Goal: Information Seeking & Learning: Learn about a topic

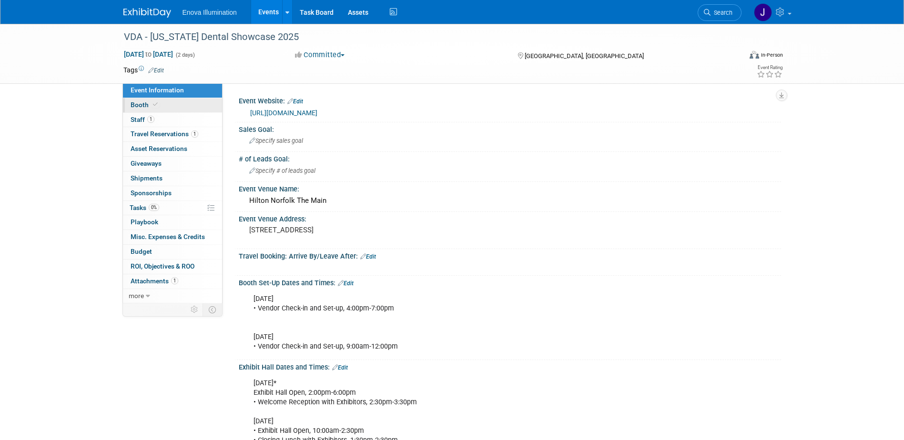
click at [175, 104] on link "Booth" at bounding box center [172, 105] width 99 height 14
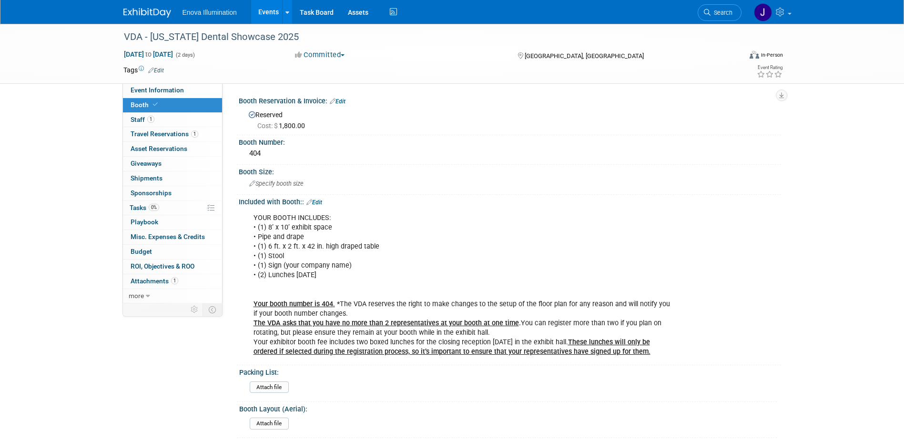
click at [718, 13] on span "Search" at bounding box center [721, 12] width 22 height 7
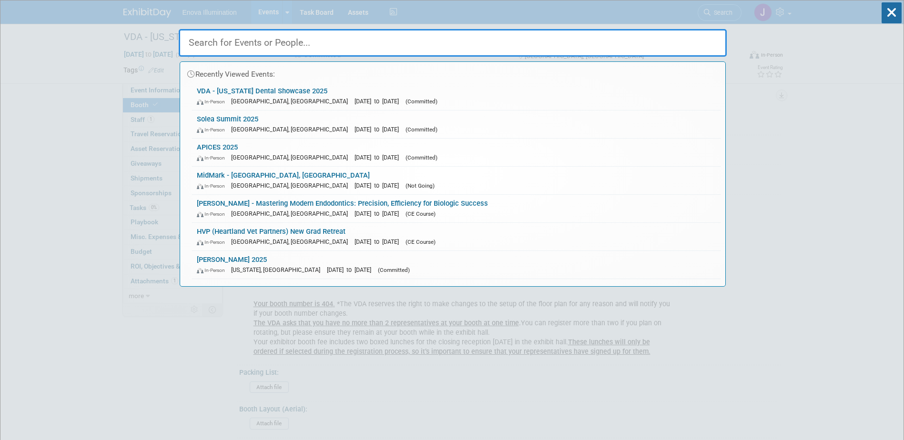
click at [693, 40] on input "text" at bounding box center [453, 43] width 548 height 28
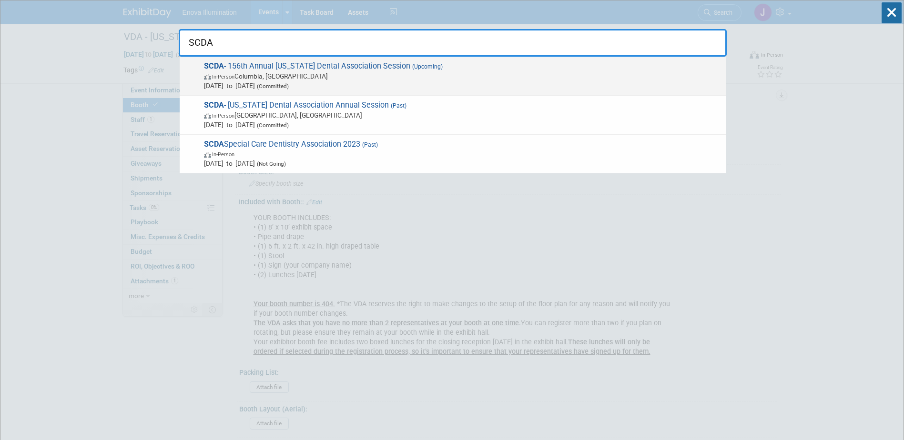
type input "SCDA"
click at [313, 74] on span "In-Person Columbia, SC" at bounding box center [462, 76] width 517 height 10
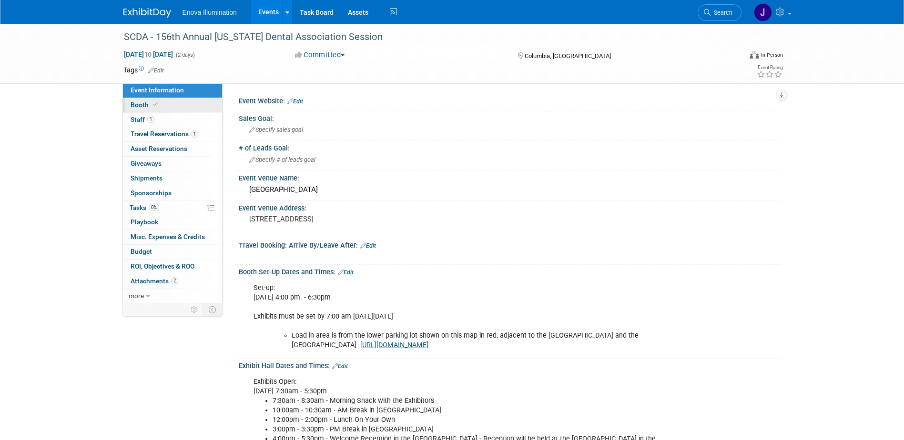
click at [182, 105] on link "Booth" at bounding box center [172, 105] width 99 height 14
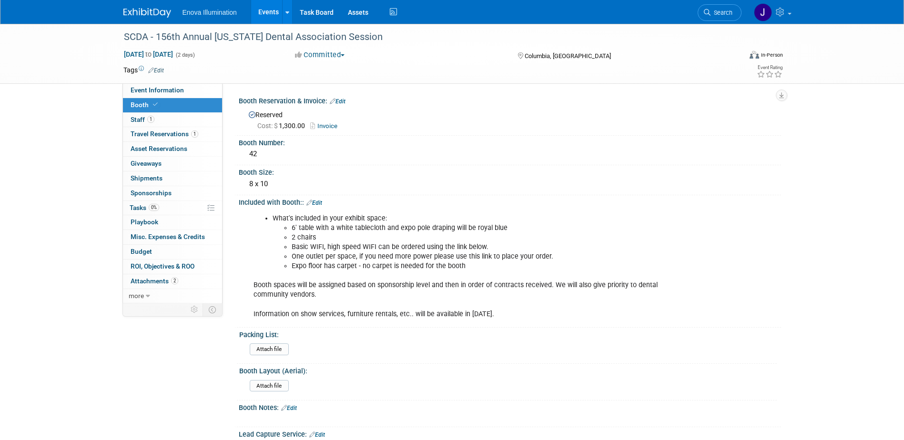
click at [730, 20] on link "Search" at bounding box center [720, 12] width 44 height 17
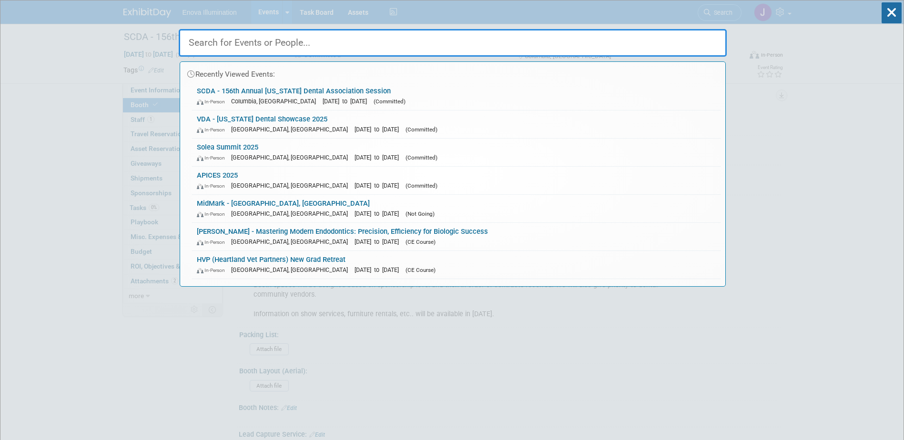
click at [557, 46] on input "text" at bounding box center [453, 43] width 548 height 28
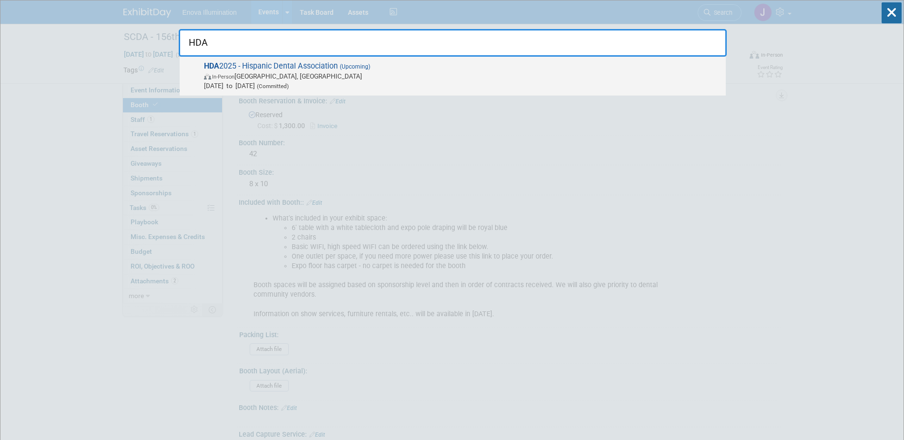
type input "HDA"
click at [339, 68] on span "HDA 2025 - Hispanic Dental Association (Upcoming) In-Person [GEOGRAPHIC_DATA], …" at bounding box center [461, 75] width 520 height 29
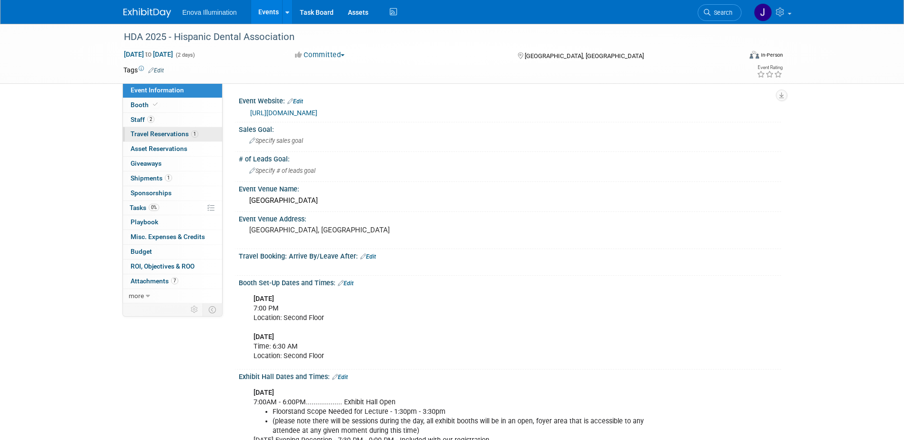
click at [159, 134] on span "Travel Reservations 1" at bounding box center [165, 134] width 68 height 8
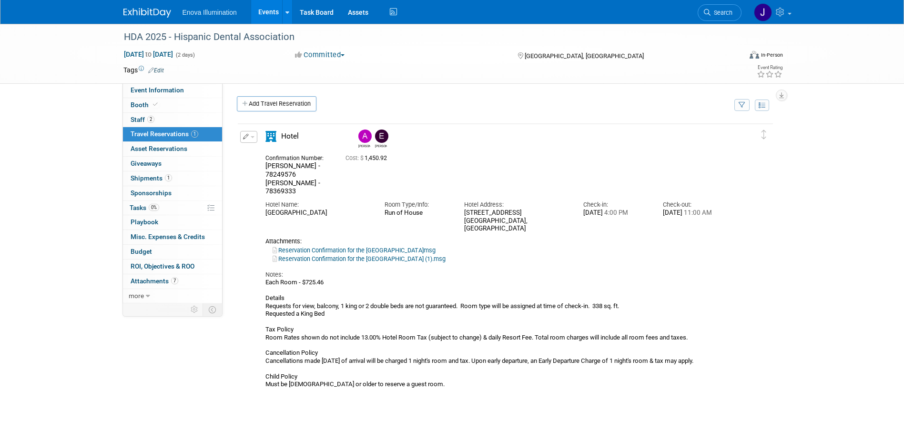
click at [421, 321] on div "Each Room - $725.46 Details Requests for view, balcony, 1 king or 2 double beds…" at bounding box center [496, 334] width 463 height 110
click at [717, 2] on li "Search" at bounding box center [720, 11] width 44 height 23
click at [716, 7] on link "Search" at bounding box center [720, 12] width 44 height 17
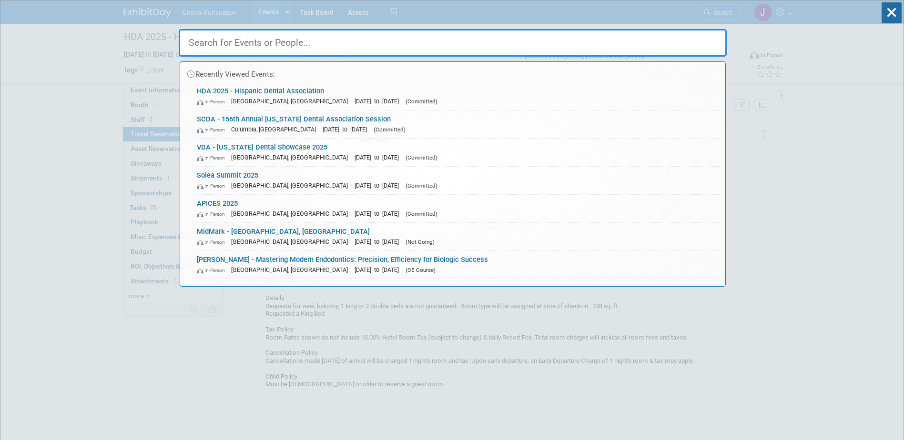
click at [582, 38] on input "text" at bounding box center [453, 43] width 548 height 28
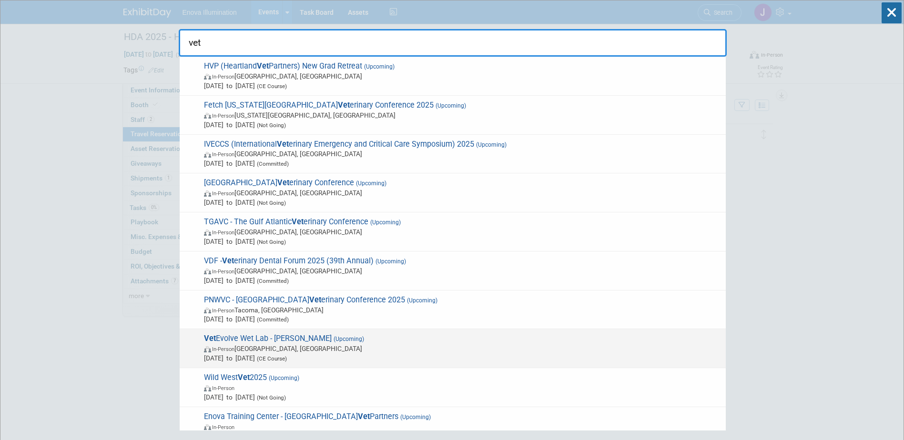
type input "vet"
click at [319, 344] on span "Vet Evolve Wet Lab - Dr. Carrie Muller (Upcoming) In-Person Buckeystown, MD Sep…" at bounding box center [461, 348] width 520 height 29
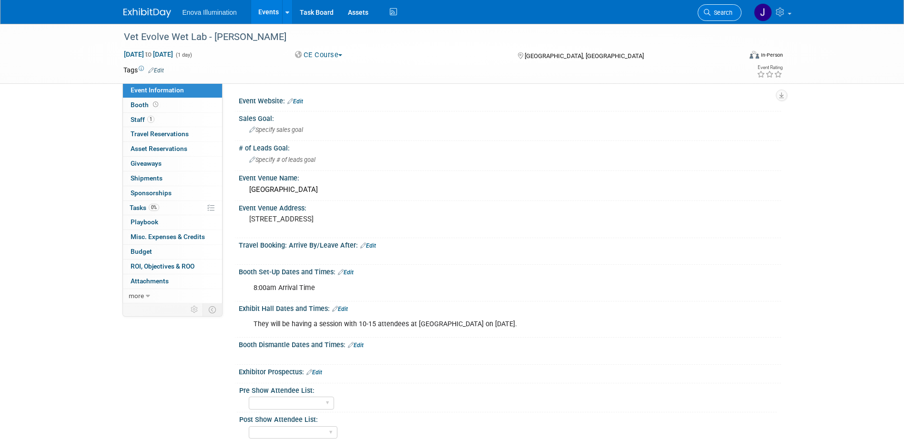
click at [718, 8] on link "Search" at bounding box center [720, 12] width 44 height 17
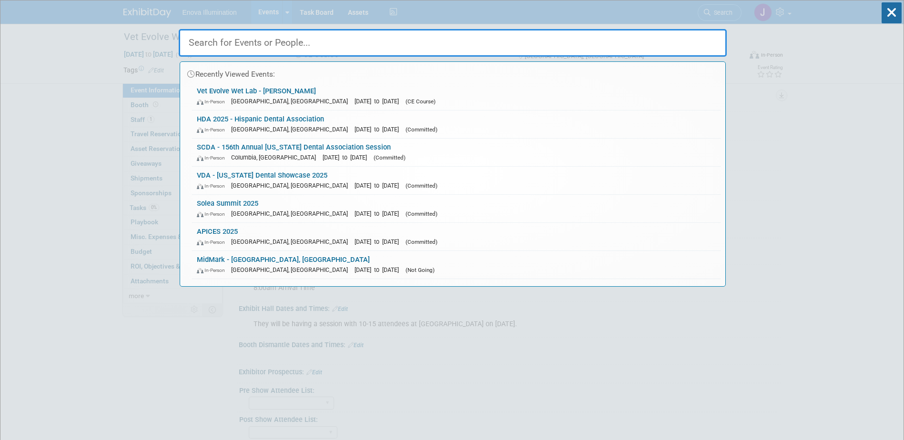
click at [692, 32] on input "text" at bounding box center [453, 43] width 548 height 28
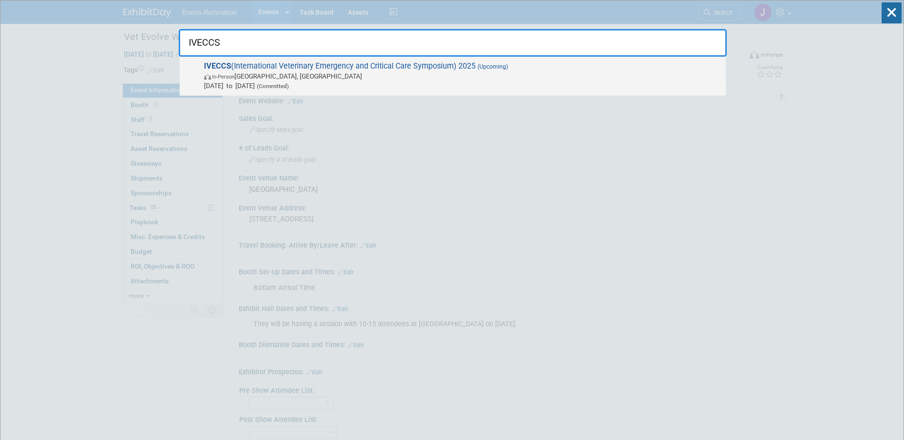
type input "IVECCS"
click at [295, 59] on div "IVECCS (International Veterinary Emergency and Critical Care Symposium) 2025 (U…" at bounding box center [453, 76] width 546 height 39
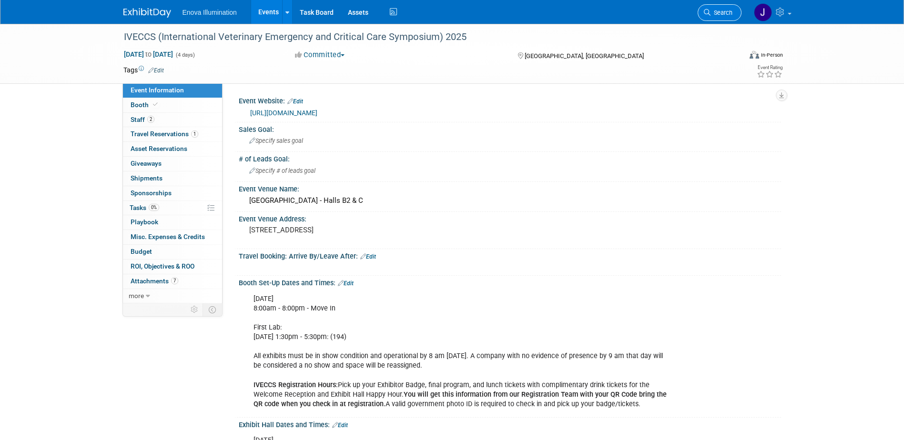
click at [721, 14] on span "Search" at bounding box center [721, 12] width 22 height 7
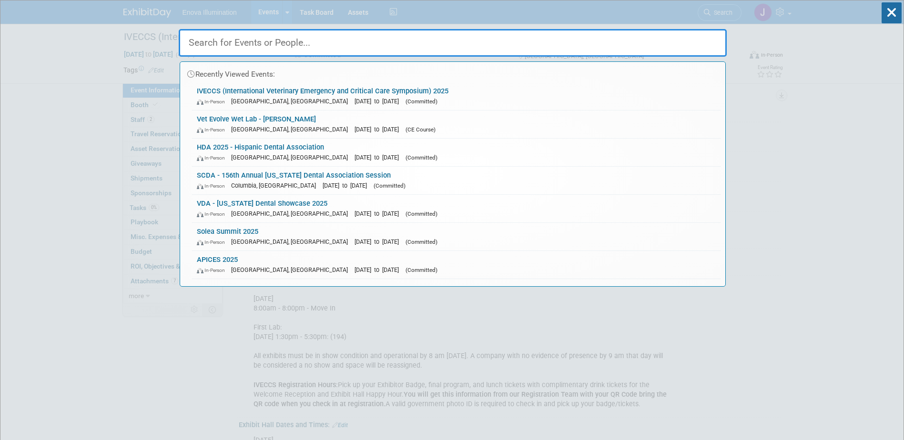
click at [663, 32] on input "text" at bounding box center [453, 43] width 548 height 28
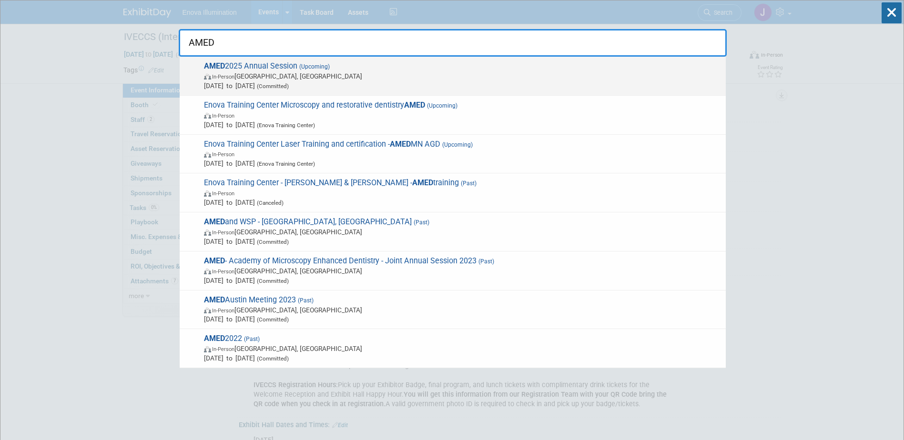
type input "AMED"
click at [289, 62] on span "AMED 2025 Annual Session (Upcoming) In-Person San Diego, CA Sep 12, 2025 to Sep…" at bounding box center [461, 75] width 520 height 29
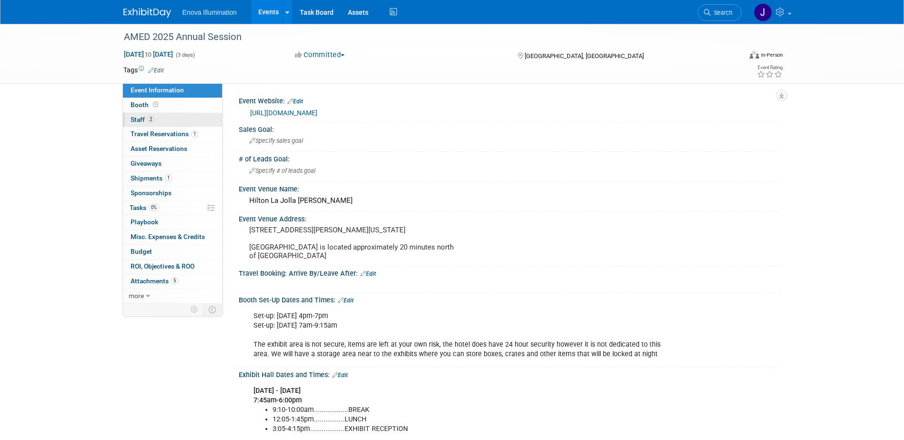
click at [175, 118] on link "2 Staff 2" at bounding box center [172, 120] width 99 height 14
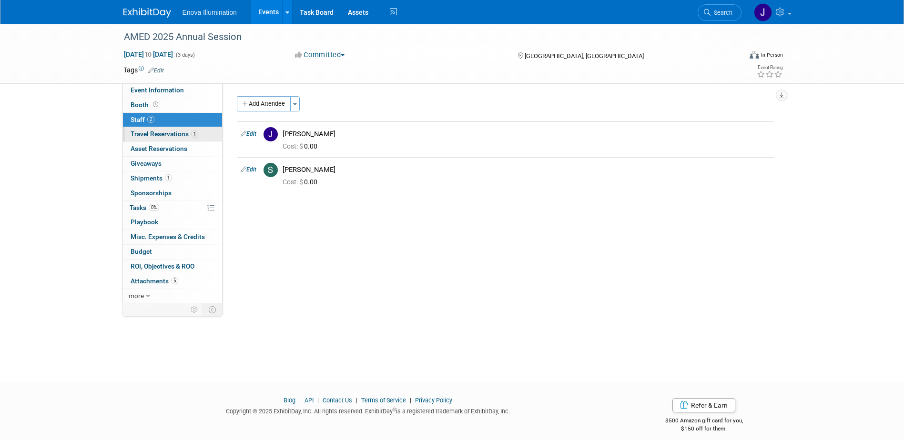
click at [171, 133] on span "Travel Reservations 1" at bounding box center [165, 134] width 68 height 8
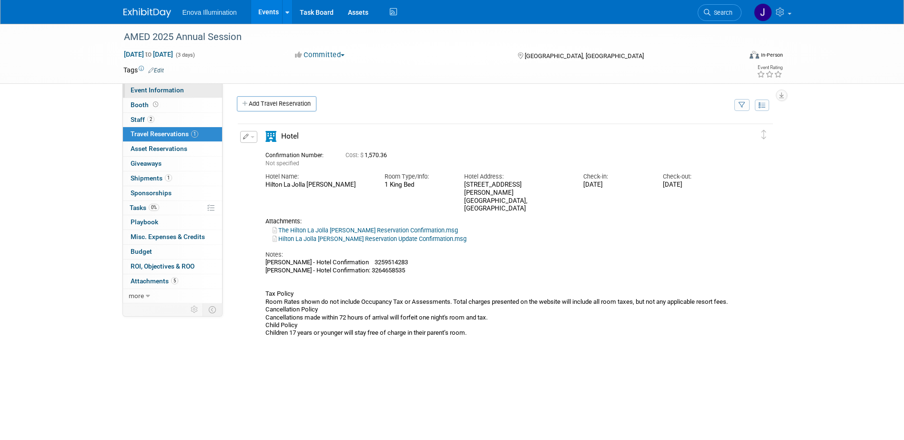
click at [168, 94] on link "Event Information" at bounding box center [172, 90] width 99 height 14
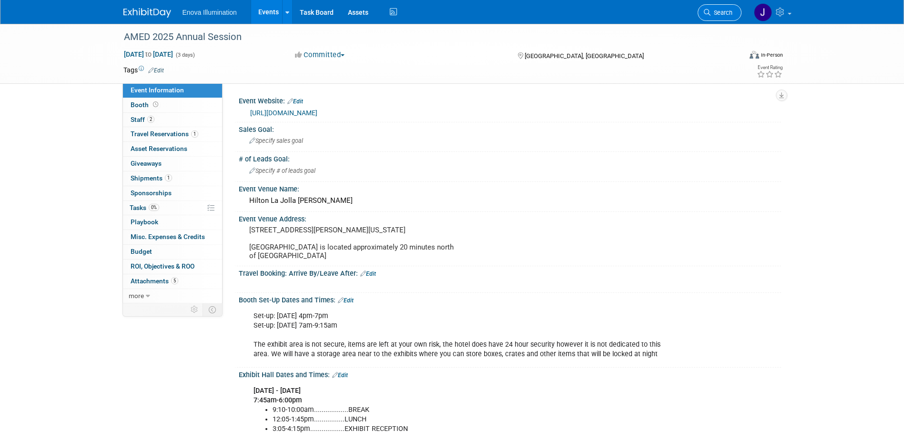
click at [709, 8] on link "Search" at bounding box center [720, 12] width 44 height 17
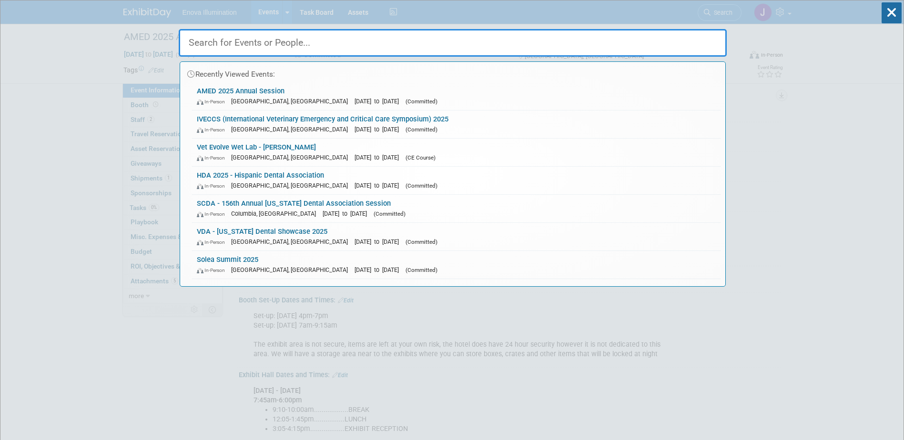
click at [688, 34] on input "text" at bounding box center [453, 43] width 548 height 28
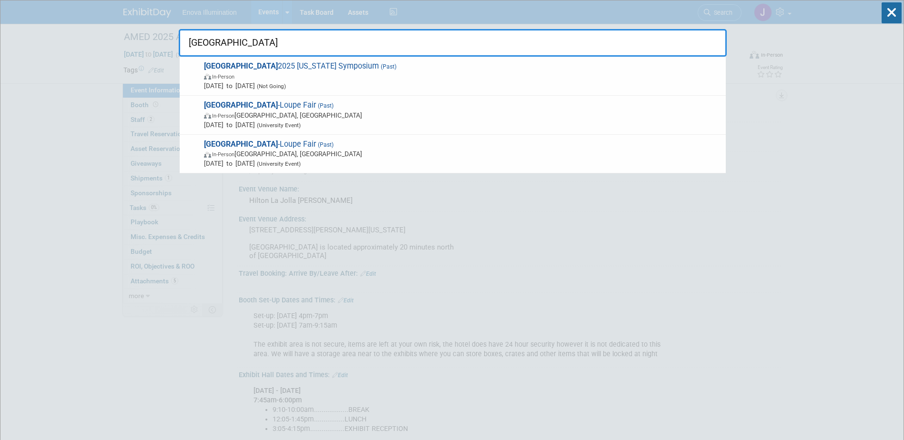
type input "UCLA"
